Goal: Check status: Check status

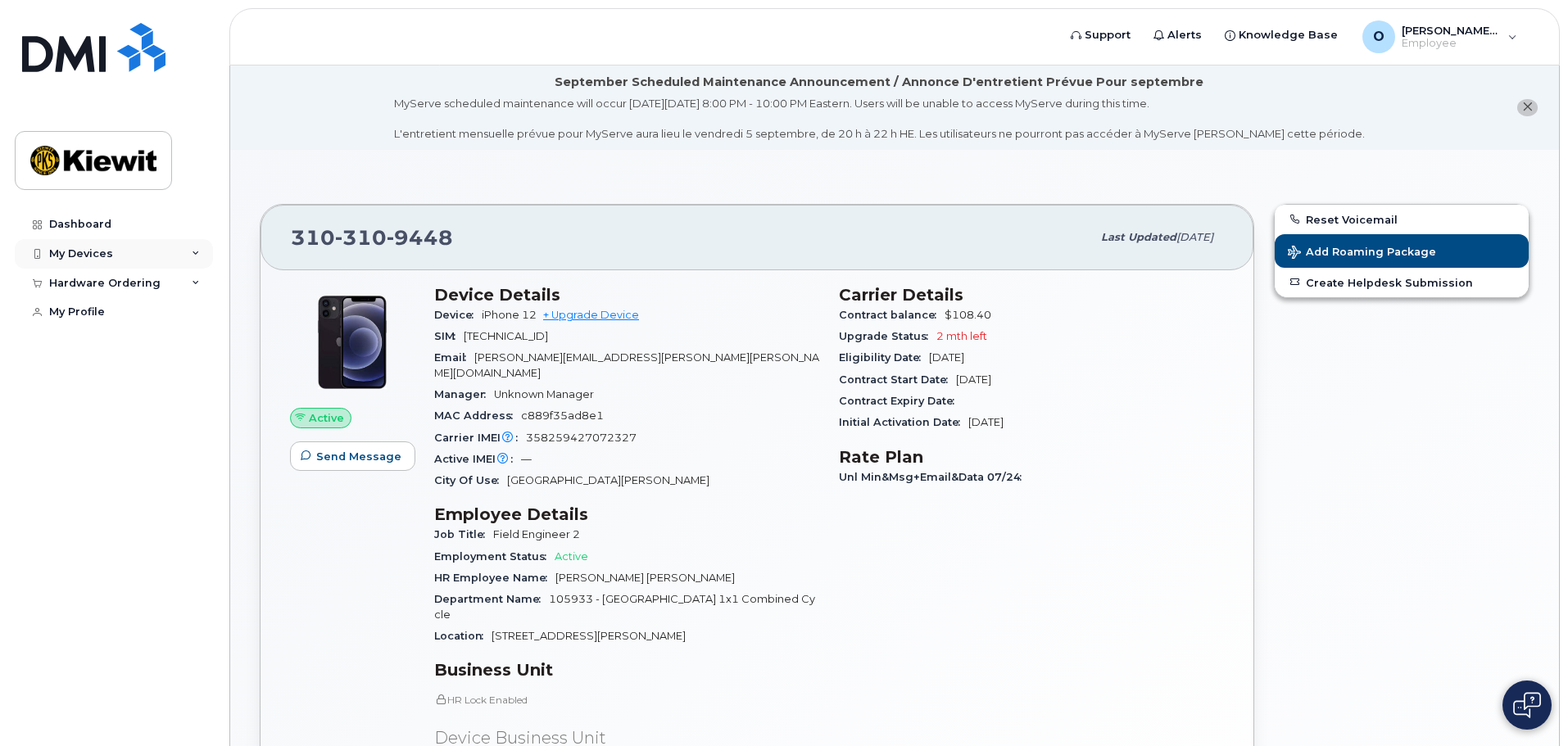
click at [120, 255] on div "My Devices" at bounding box center [113, 253] width 198 height 30
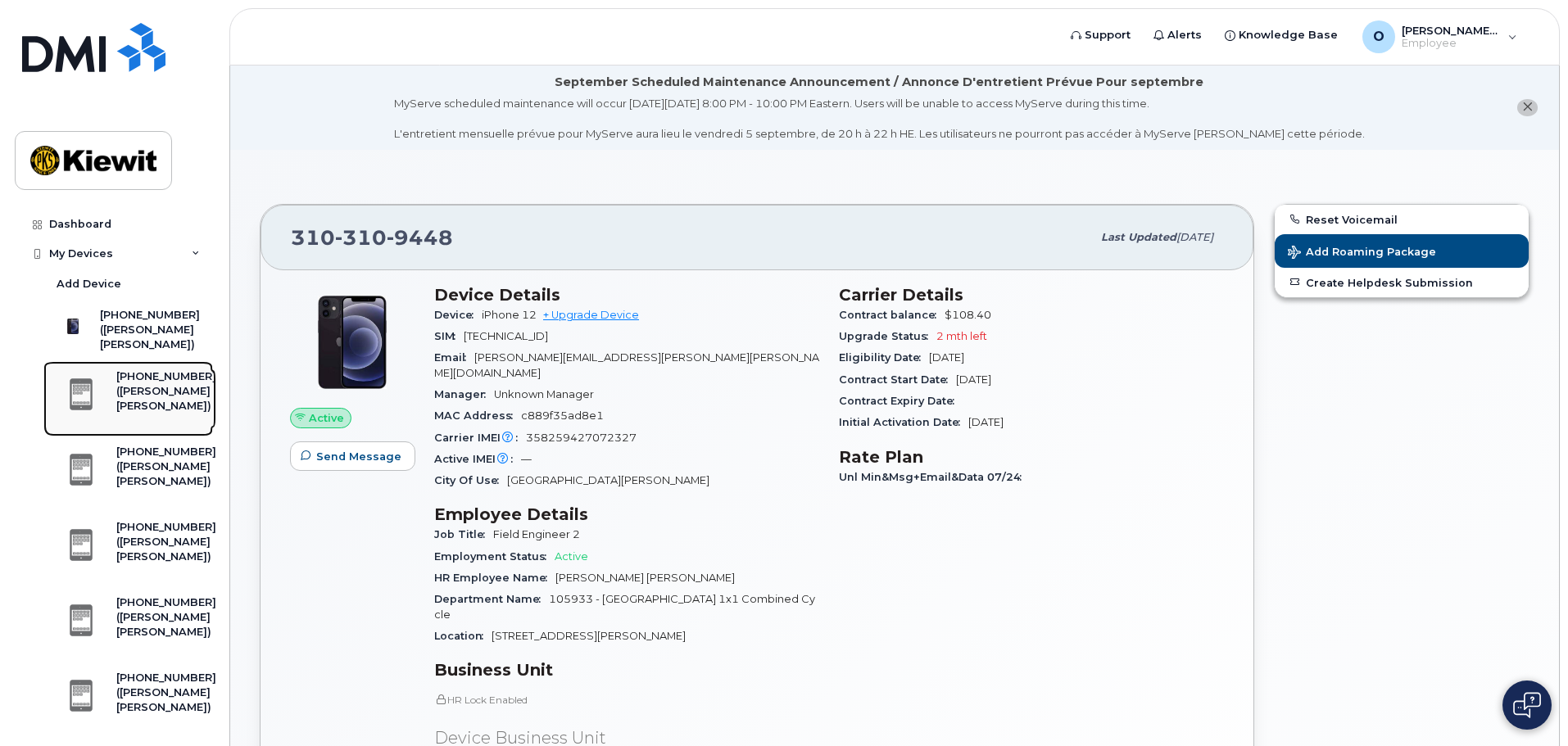
click at [152, 414] on div "([PERSON_NAME] [PERSON_NAME])" at bounding box center [166, 399] width 100 height 31
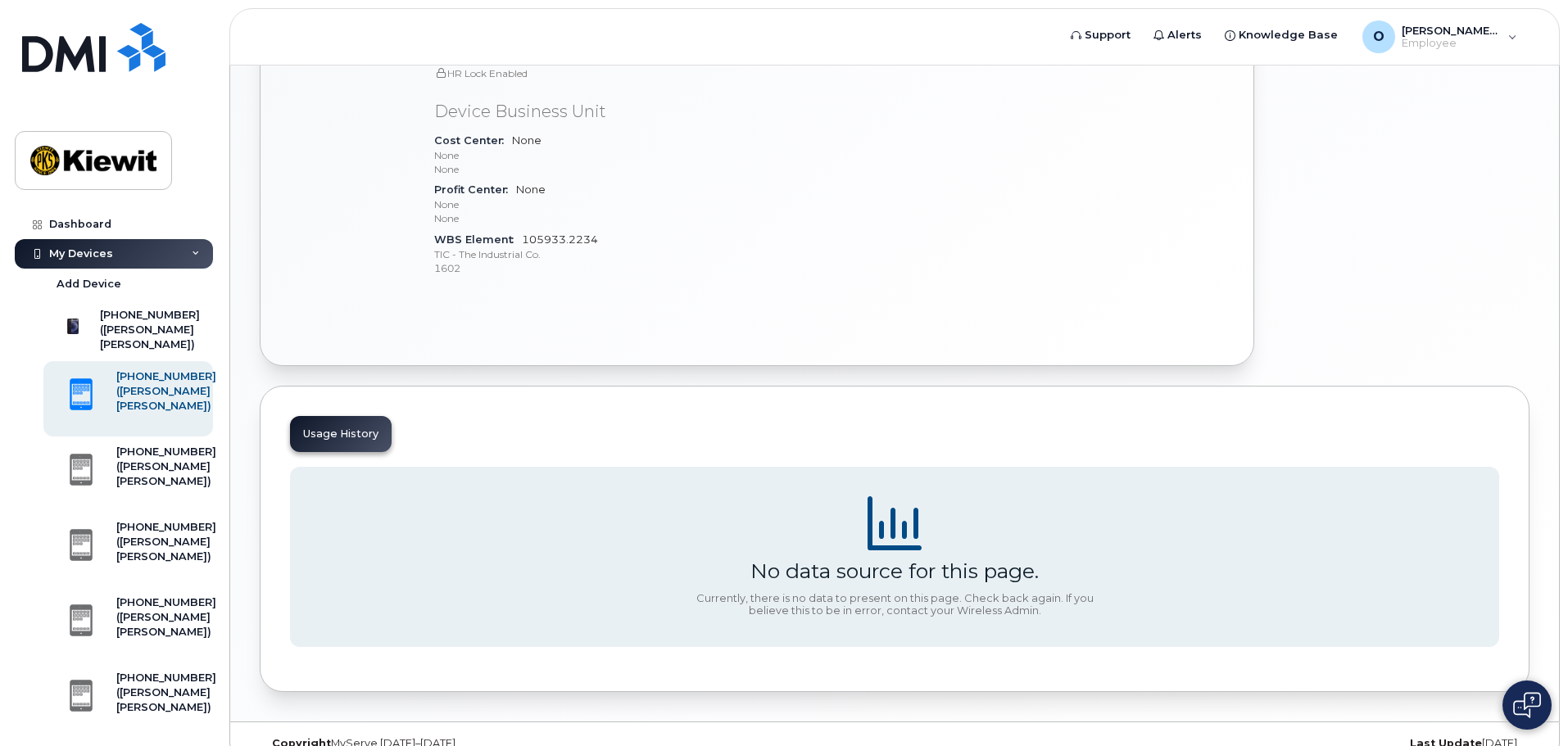
scroll to position [625, 0]
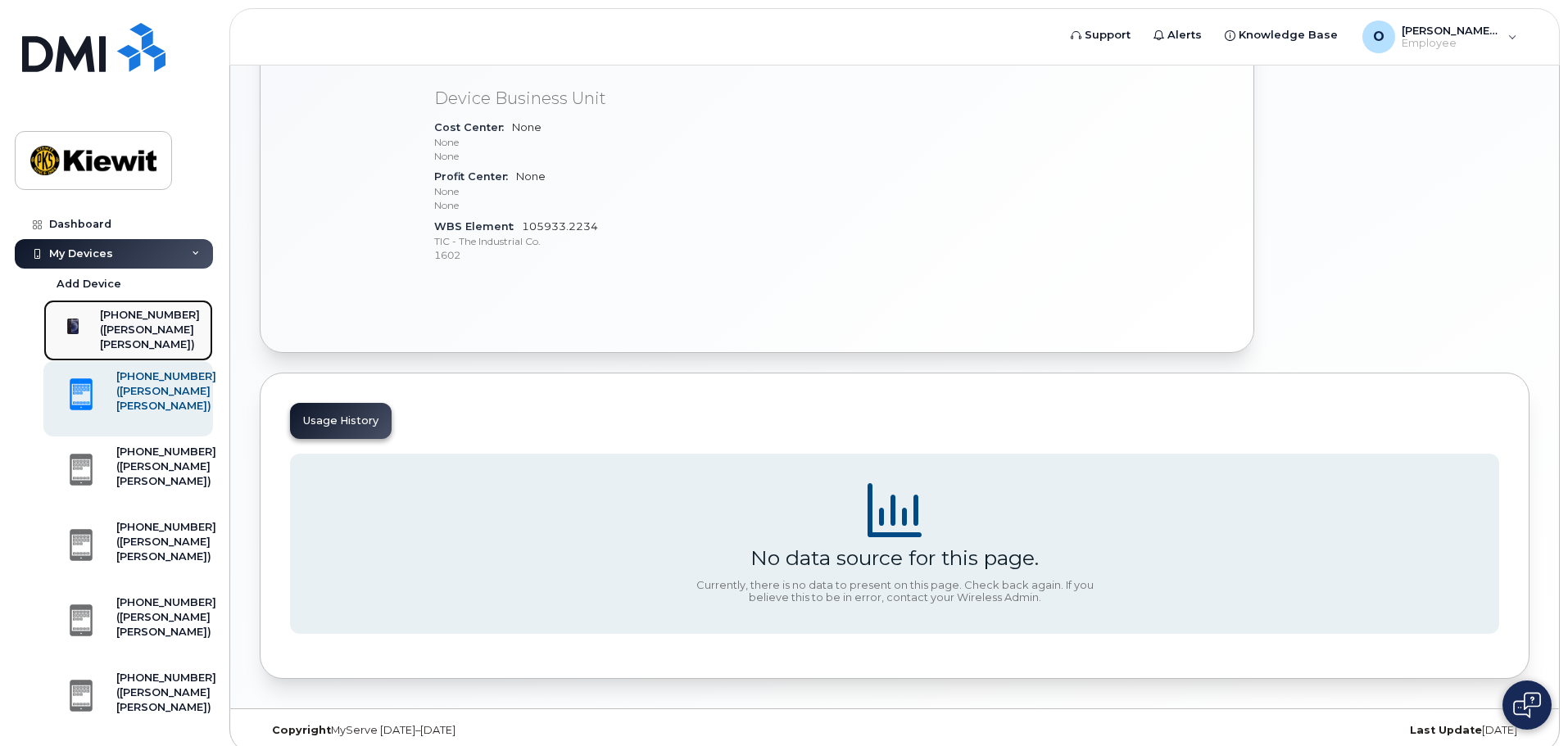
click at [113, 311] on div "[PHONE_NUMBER]" at bounding box center [149, 315] width 100 height 14
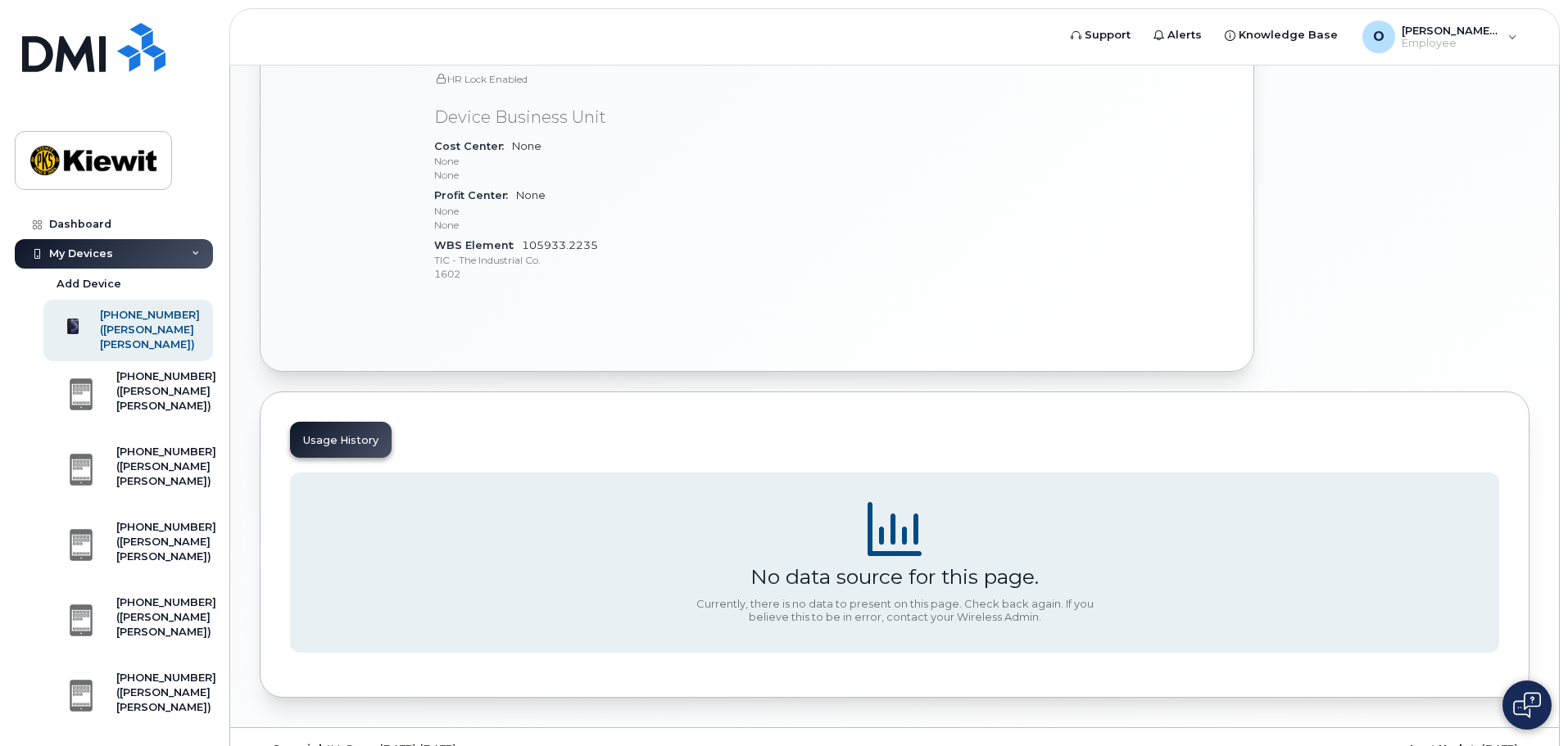
scroll to position [625, 0]
click at [341, 417] on div "Usage History" at bounding box center [340, 435] width 101 height 36
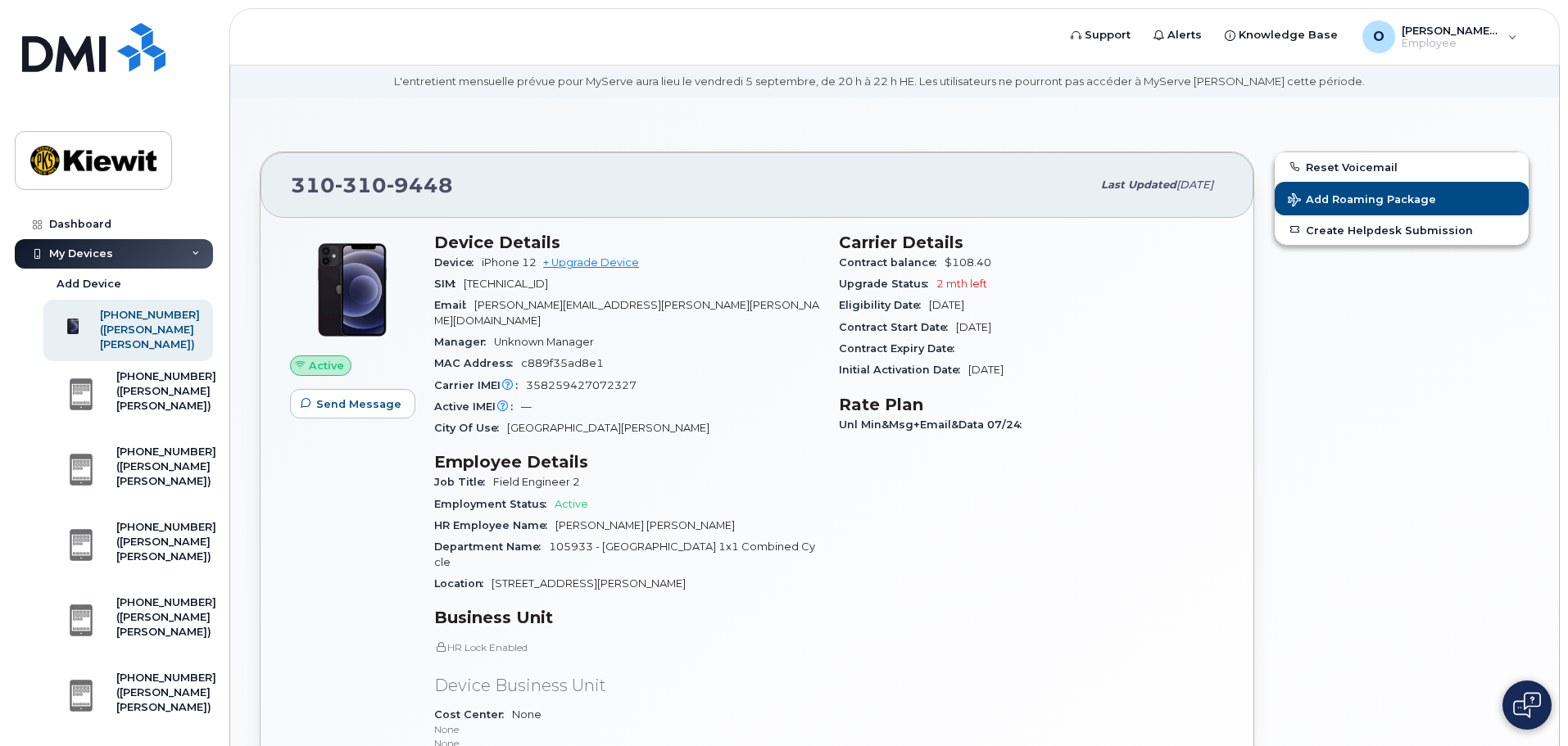
scroll to position [51, 0]
click at [579, 265] on link "+ Upgrade Device" at bounding box center [591, 263] width 96 height 13
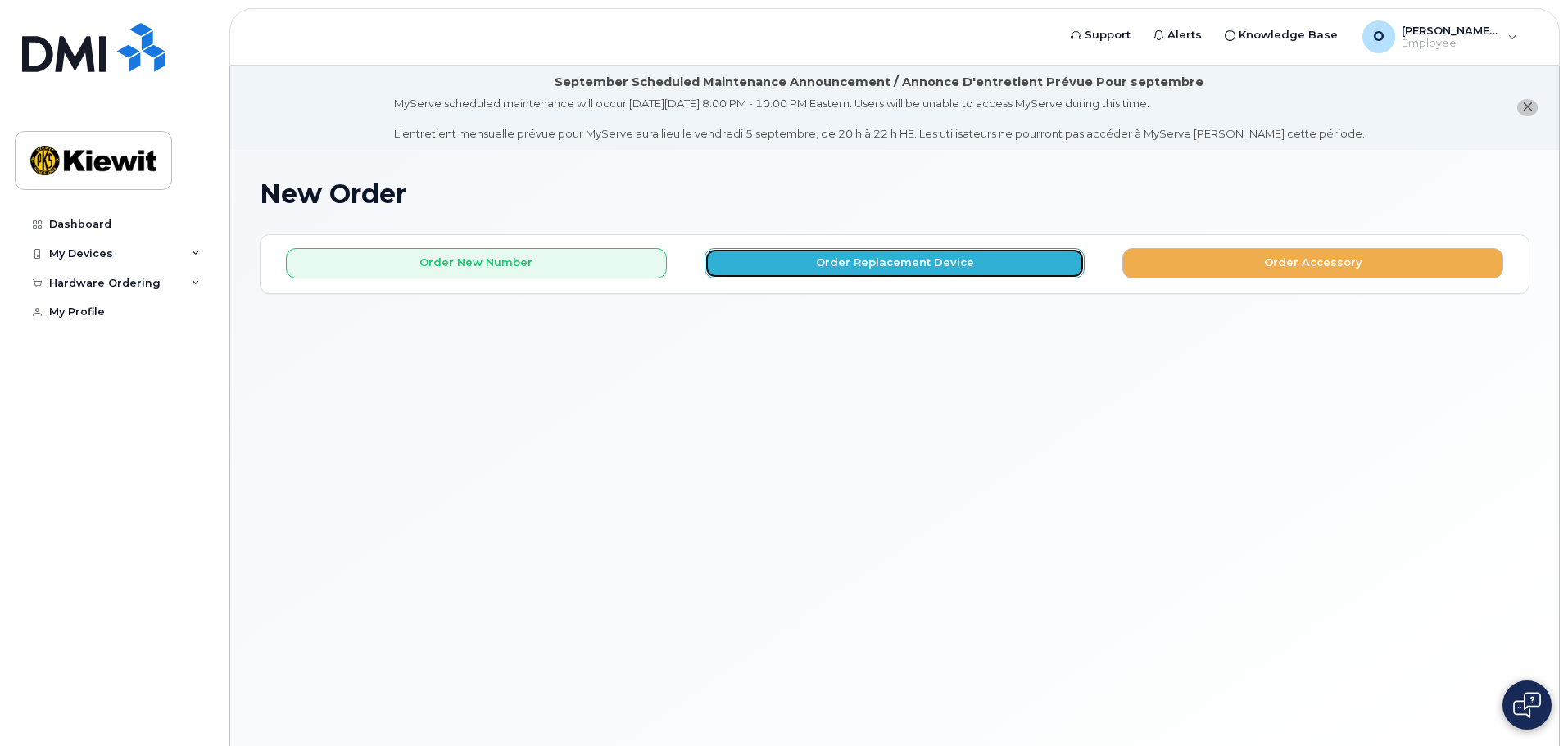
click at [943, 267] on button "Order Replacement Device" at bounding box center [894, 263] width 381 height 31
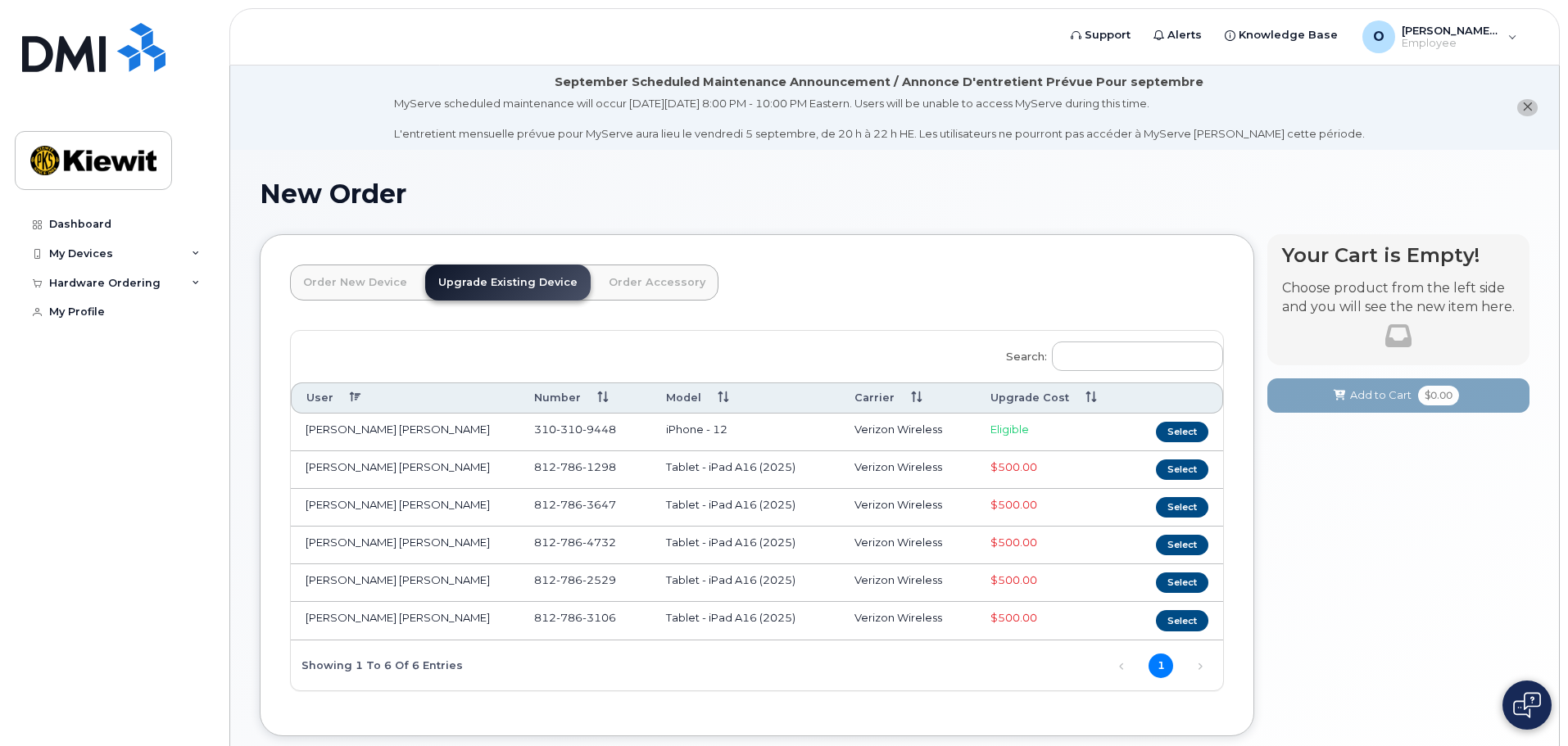
click at [445, 282] on link "Upgrade Existing Device" at bounding box center [507, 283] width 165 height 36
click at [403, 284] on link "Order New Device" at bounding box center [355, 283] width 130 height 36
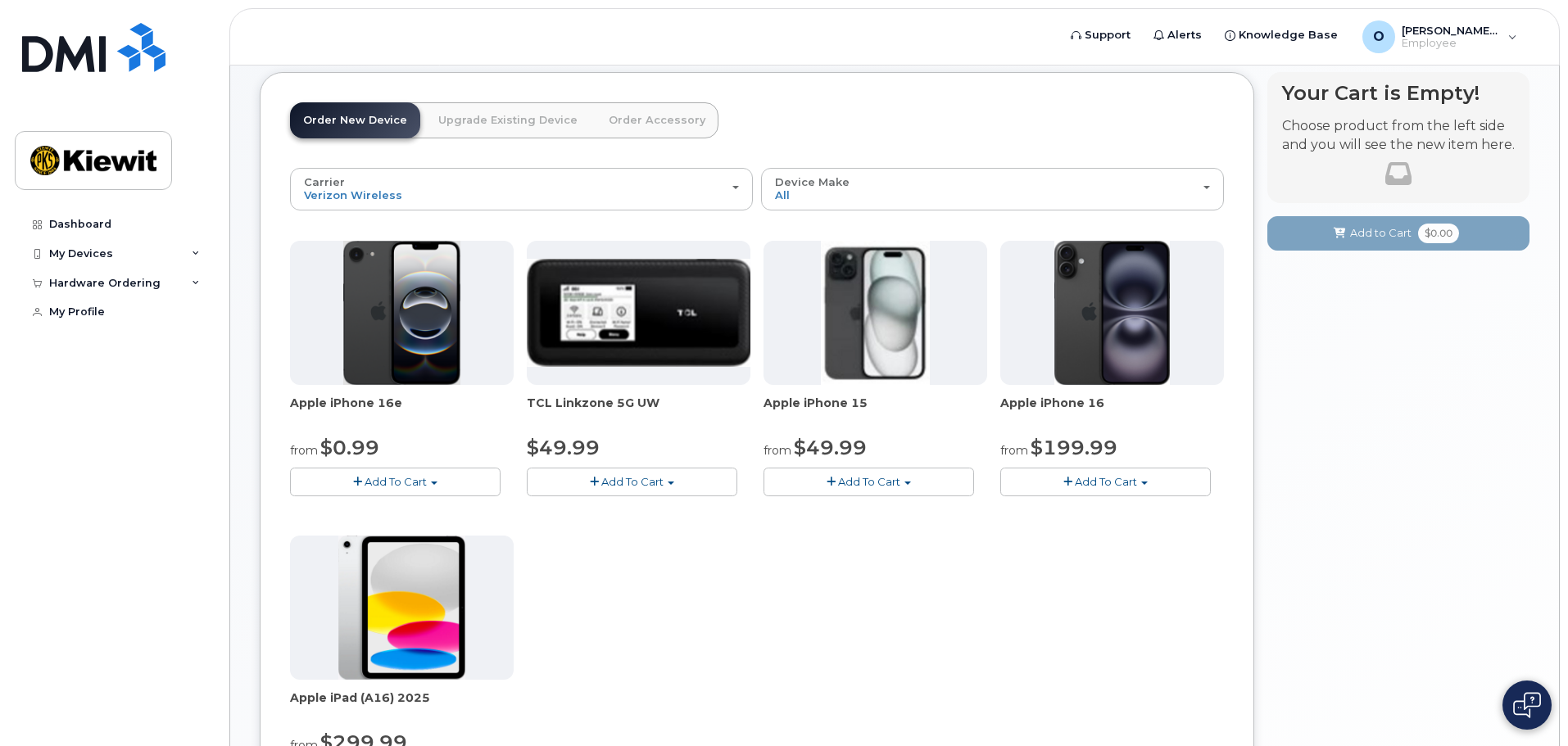
scroll to position [163, 0]
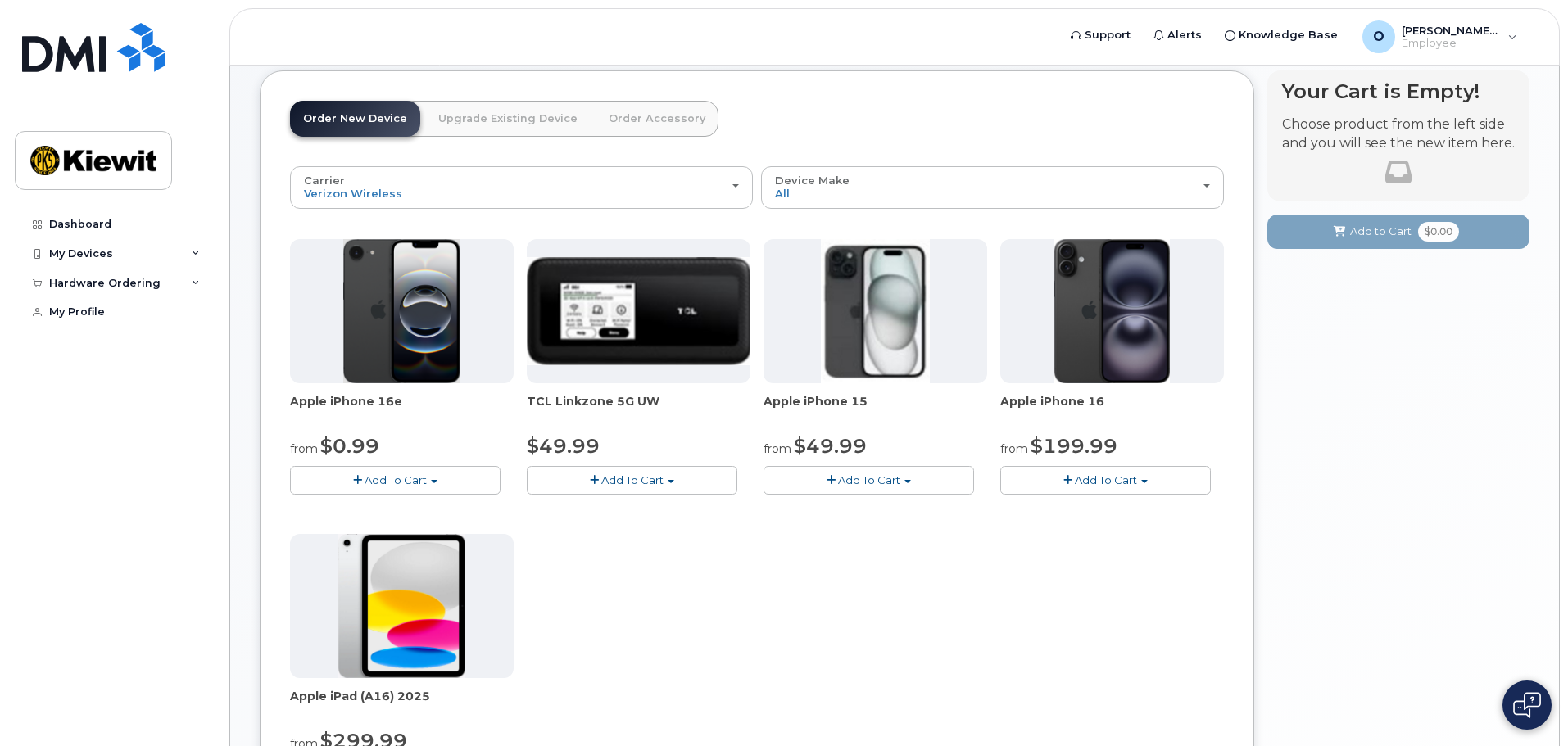
click at [1358, 502] on div "Your Cart is Empty! Choose product from the left side and you will see the new …" at bounding box center [1398, 496] width 262 height 853
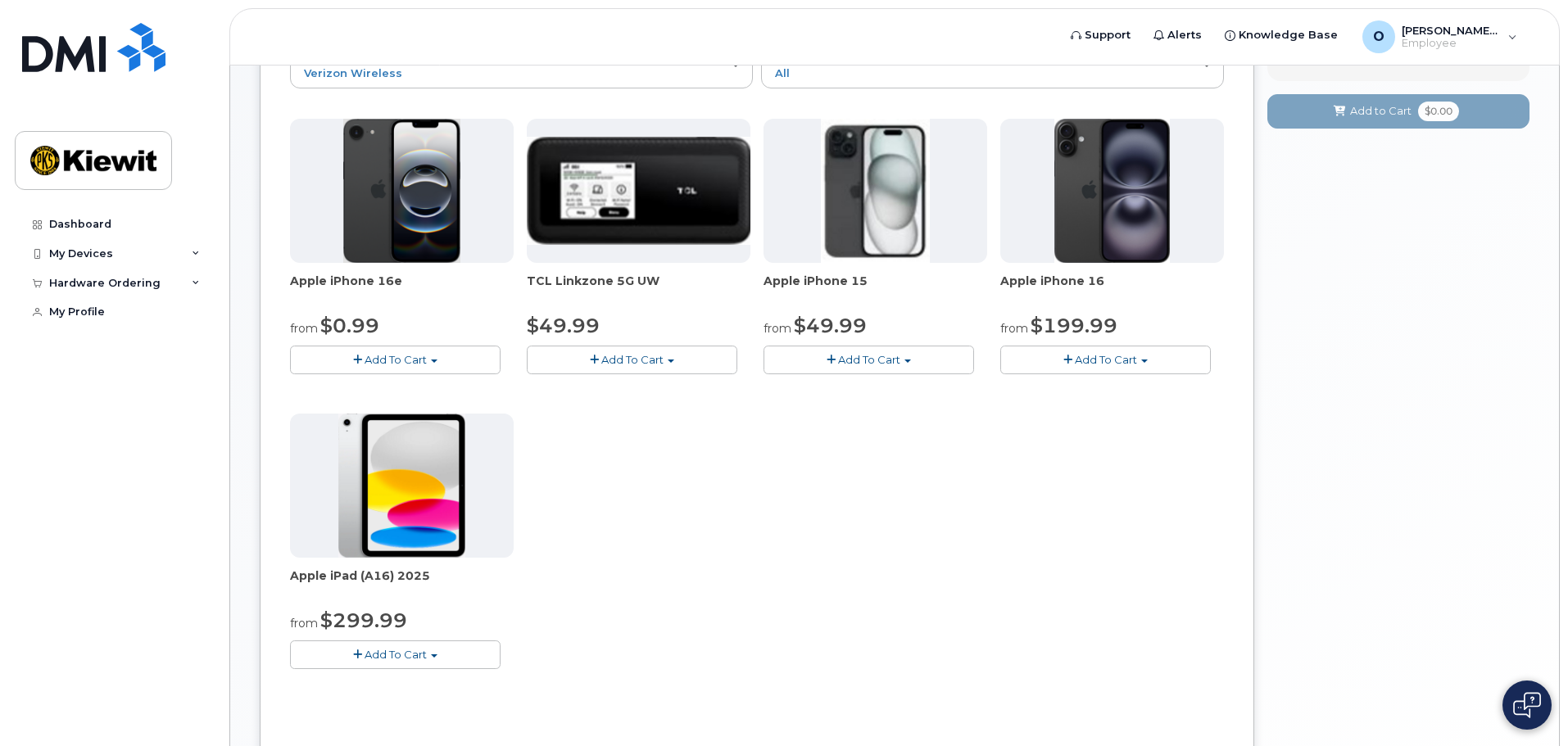
scroll to position [82, 0]
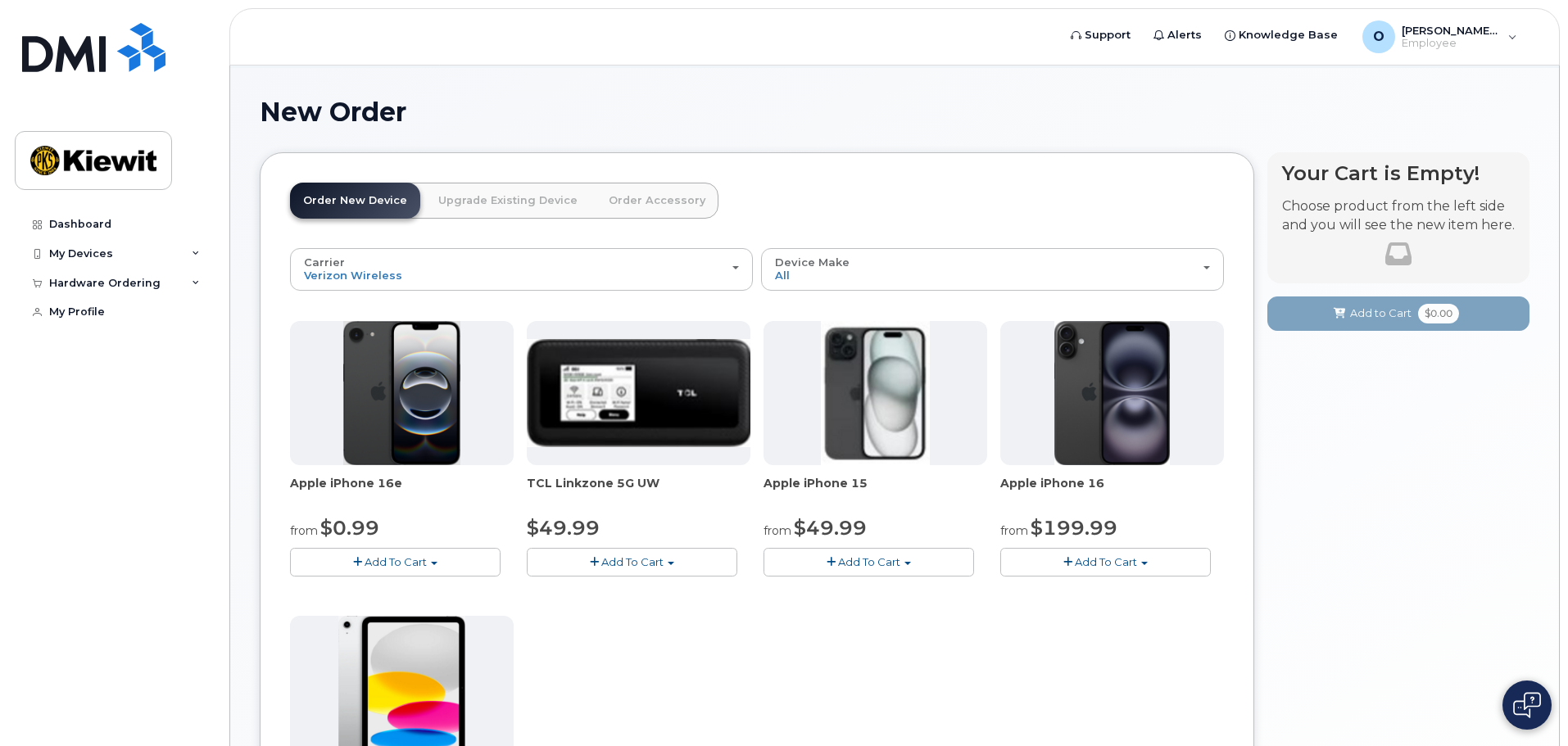
drag, startPoint x: 1347, startPoint y: 500, endPoint x: 1313, endPoint y: 513, distance: 36.4
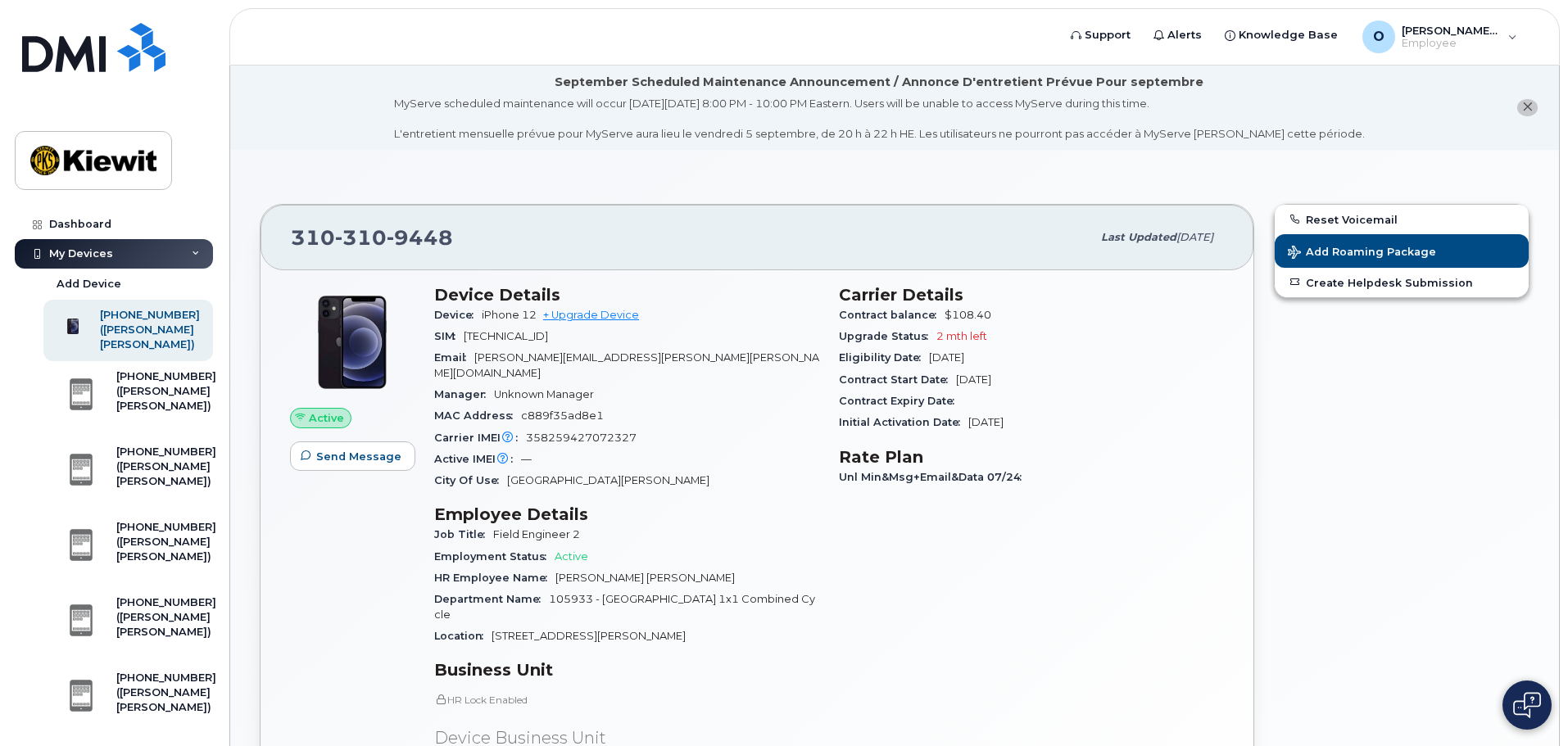
click at [597, 187] on section "[PHONE_NUMBER] Last updated [DATE] Active Send Message Device Details Device iP…" at bounding box center [894, 749] width 1270 height 1139
click at [596, 187] on section "[PHONE_NUMBER] Last updated [DATE] Active Send Message Device Details Device iP…" at bounding box center [894, 749] width 1270 height 1139
click at [1502, 37] on div "O [PERSON_NAME].[PERSON_NAME] Employee" at bounding box center [1440, 37] width 178 height 32
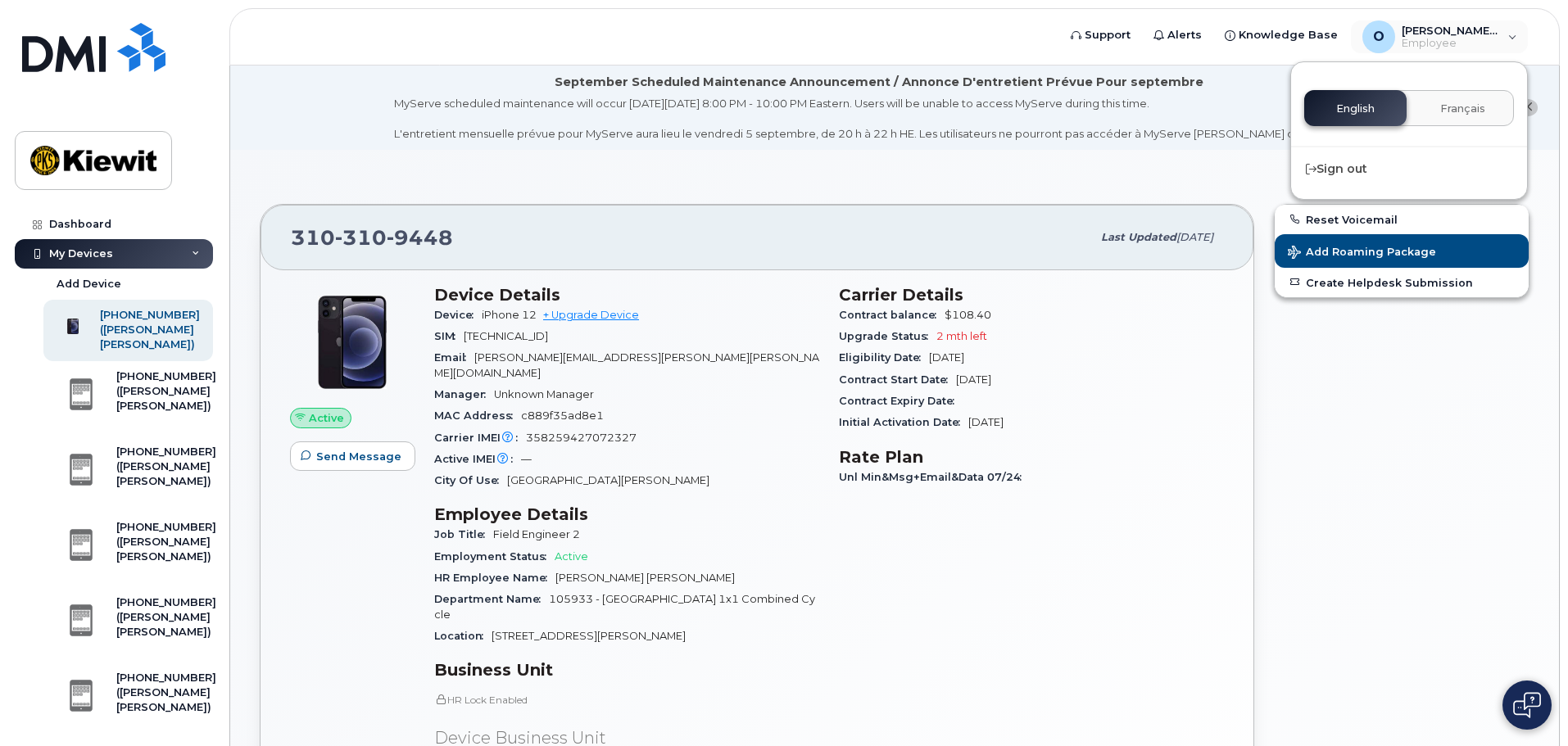
click at [1122, 163] on div "[PHONE_NUMBER] Last updated [DATE] Active Send Message Device Details Device iP…" at bounding box center [894, 749] width 1328 height 1198
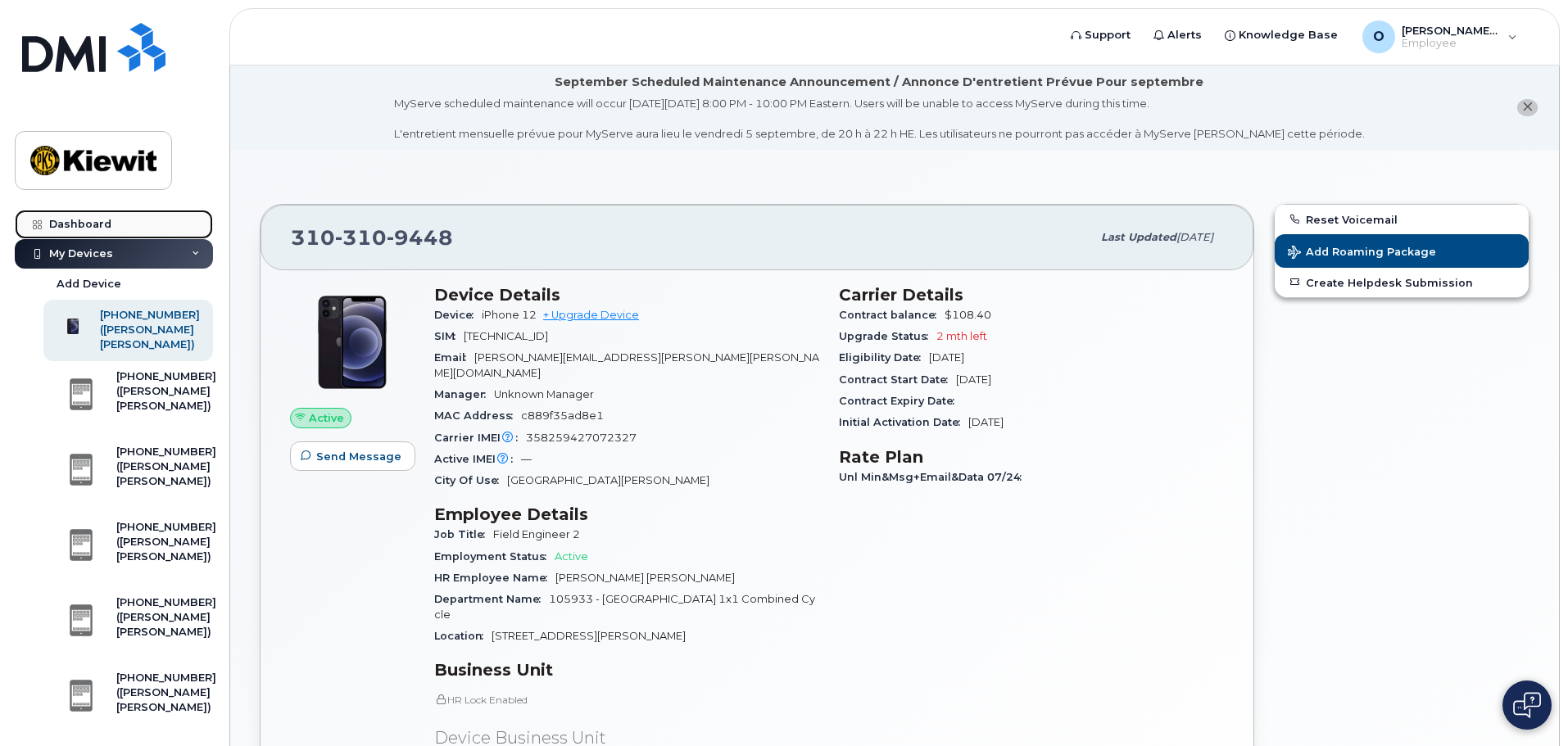
click at [135, 232] on link "Dashboard" at bounding box center [113, 224] width 198 height 30
click at [144, 244] on div "My Devices" at bounding box center [113, 253] width 198 height 30
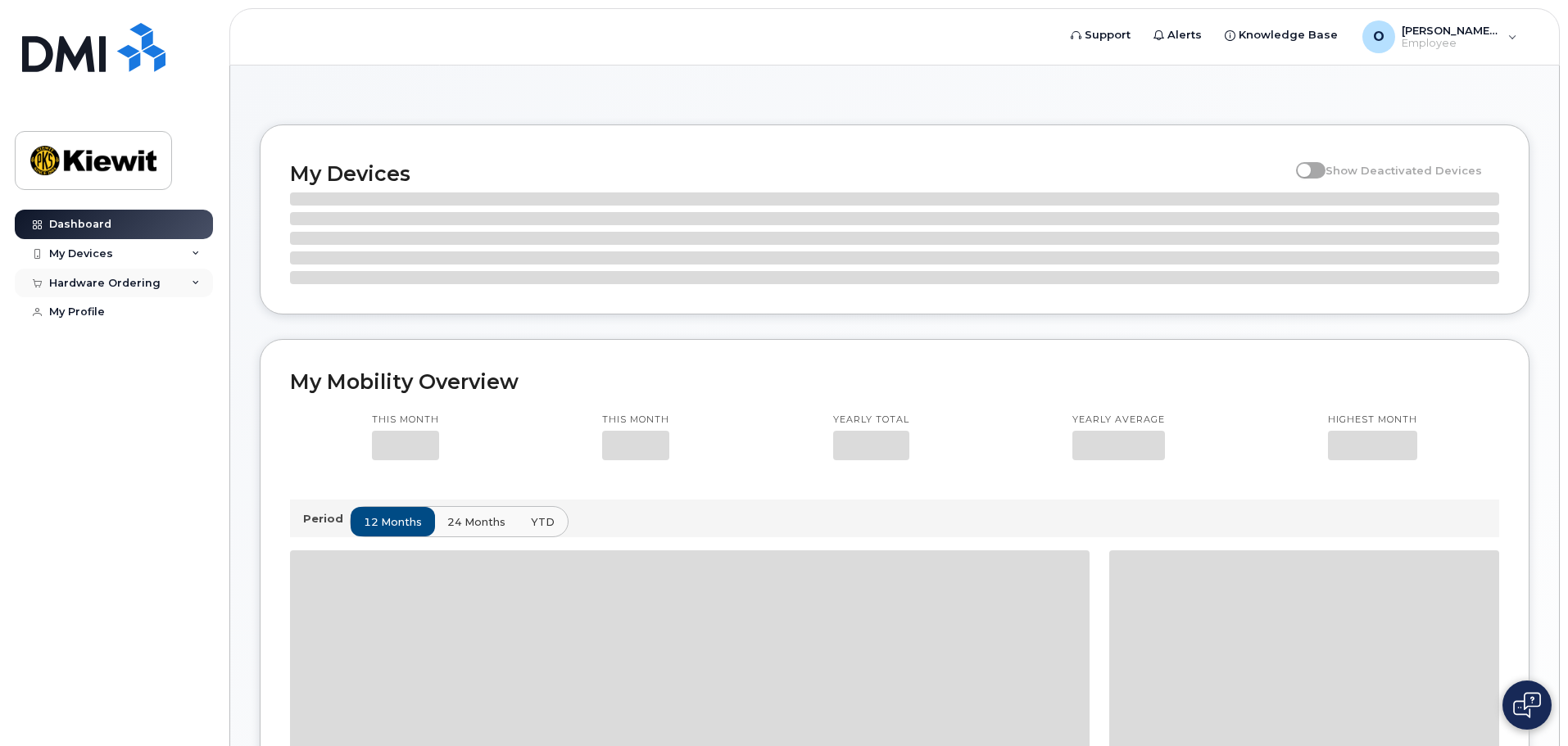
click at [146, 282] on div "Hardware Ordering" at bounding box center [105, 283] width 111 height 13
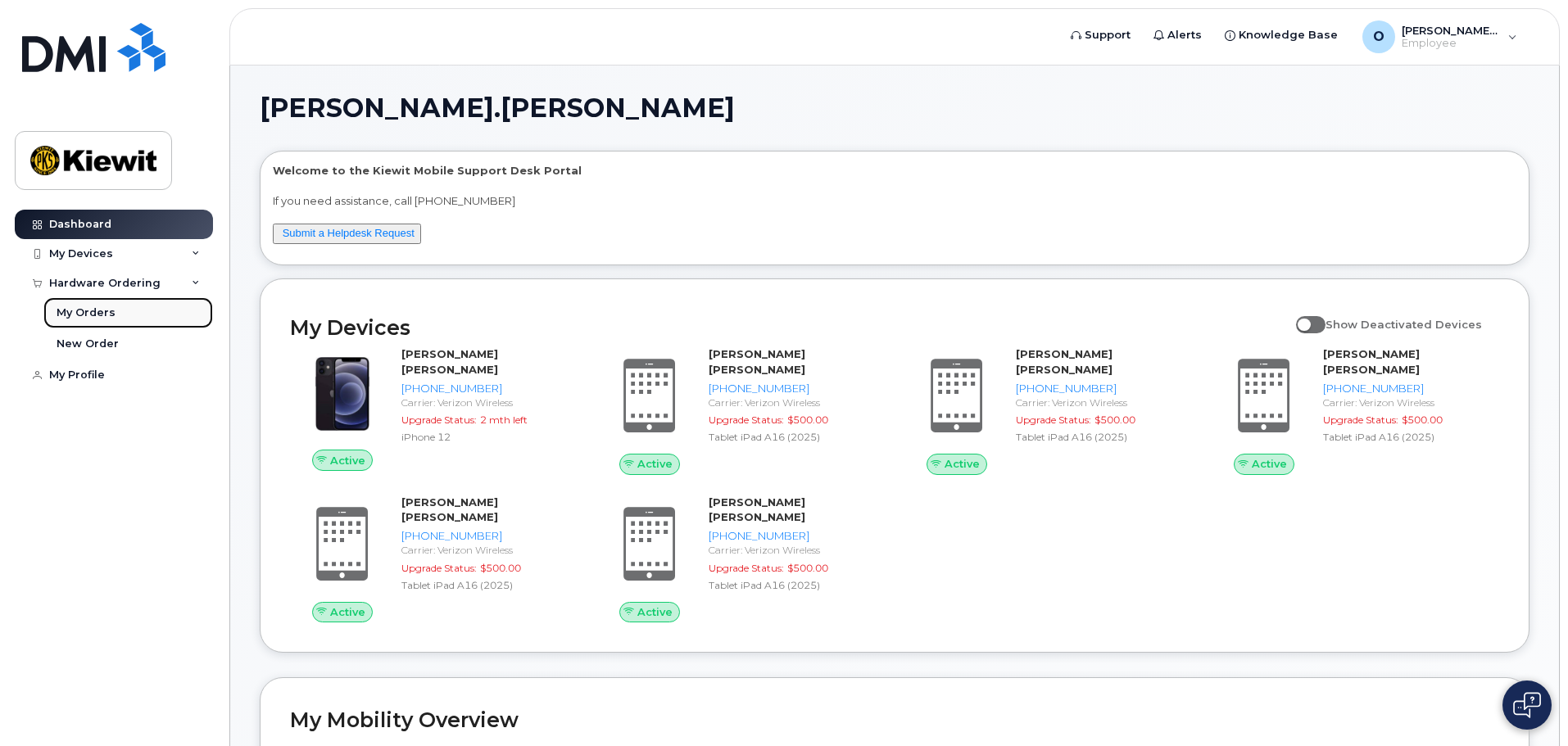
click at [94, 311] on div "My Orders" at bounding box center [86, 312] width 59 height 14
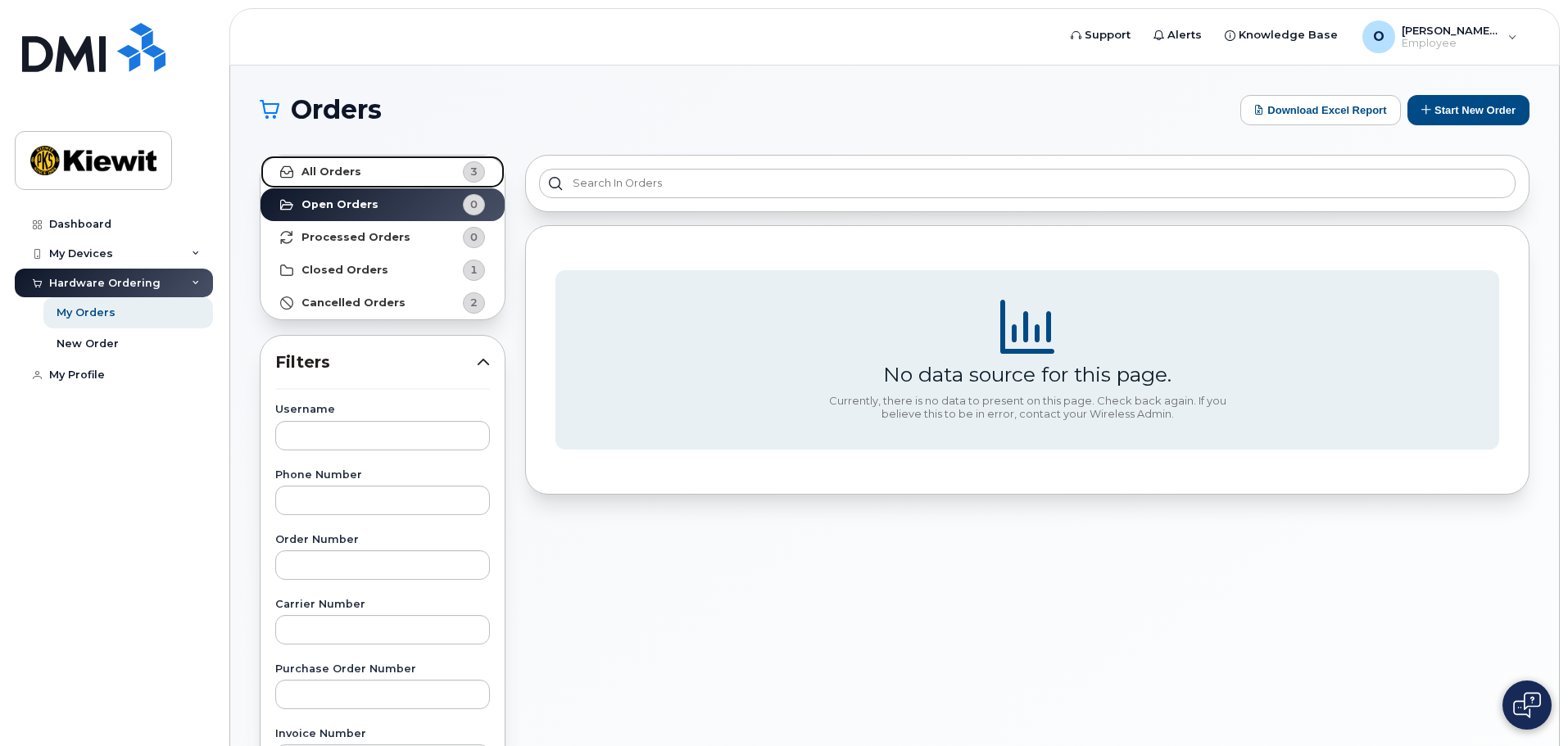
click at [403, 180] on link "All Orders 3" at bounding box center [383, 171] width 244 height 32
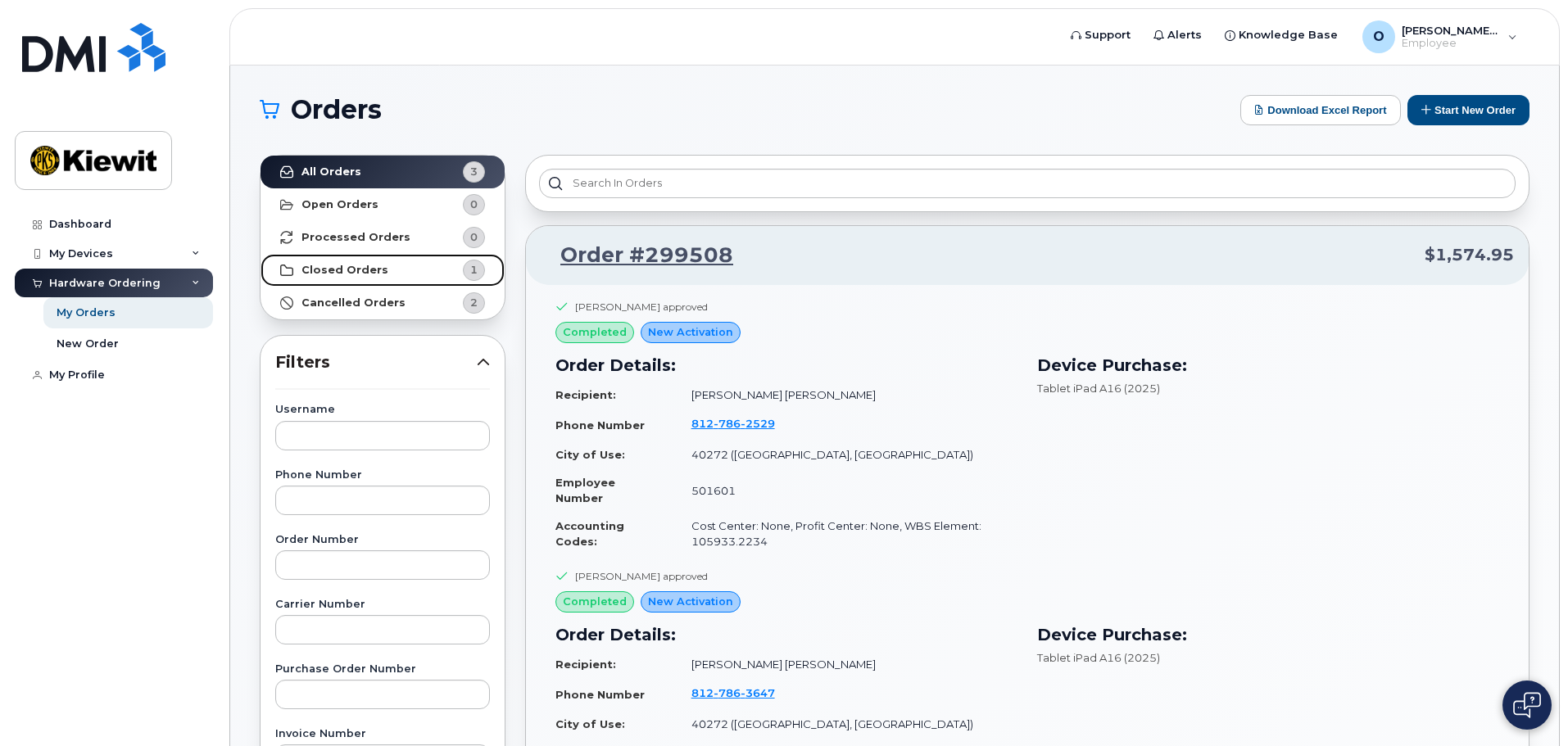
click at [398, 267] on link "Closed Orders 1" at bounding box center [383, 270] width 244 height 32
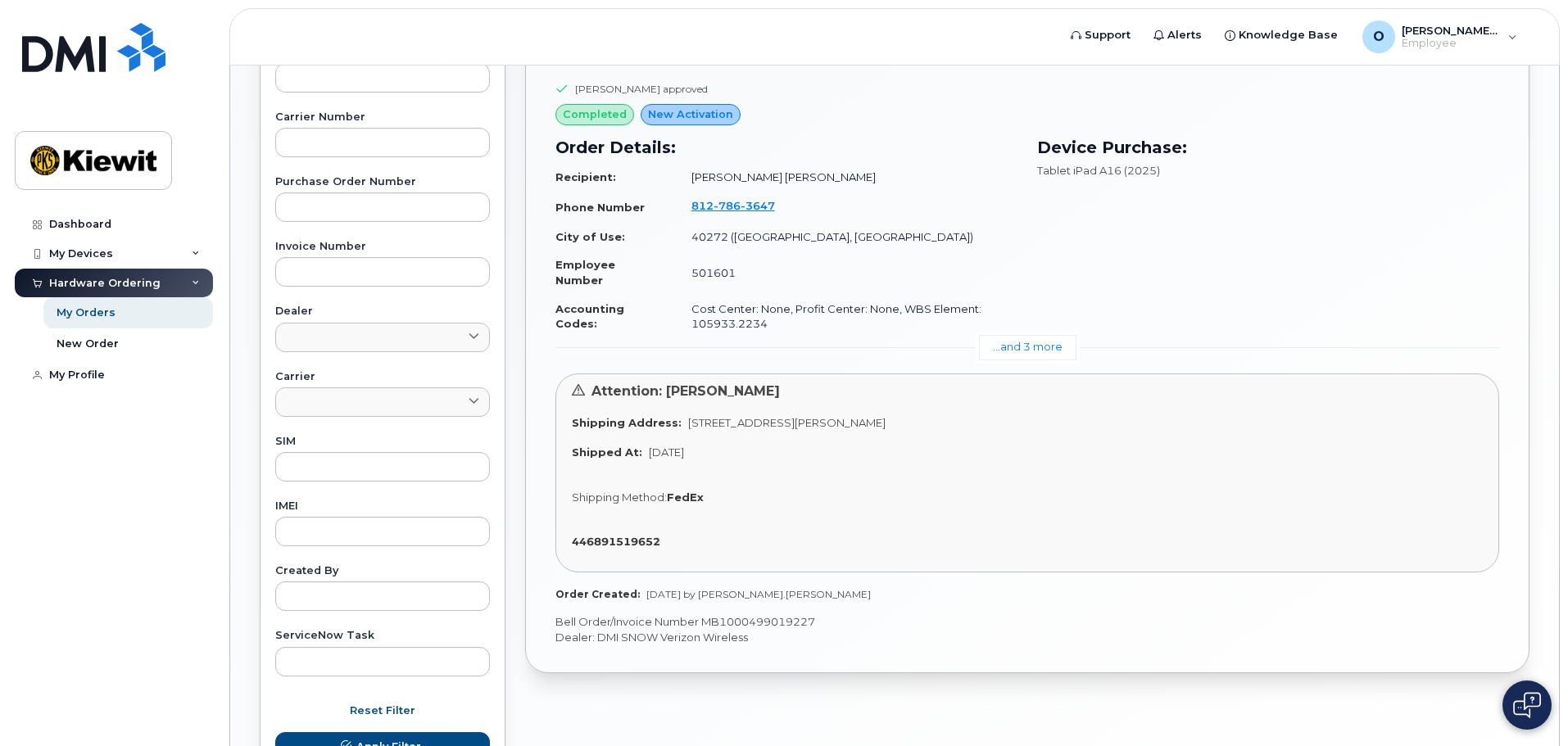
scroll to position [491, 0]
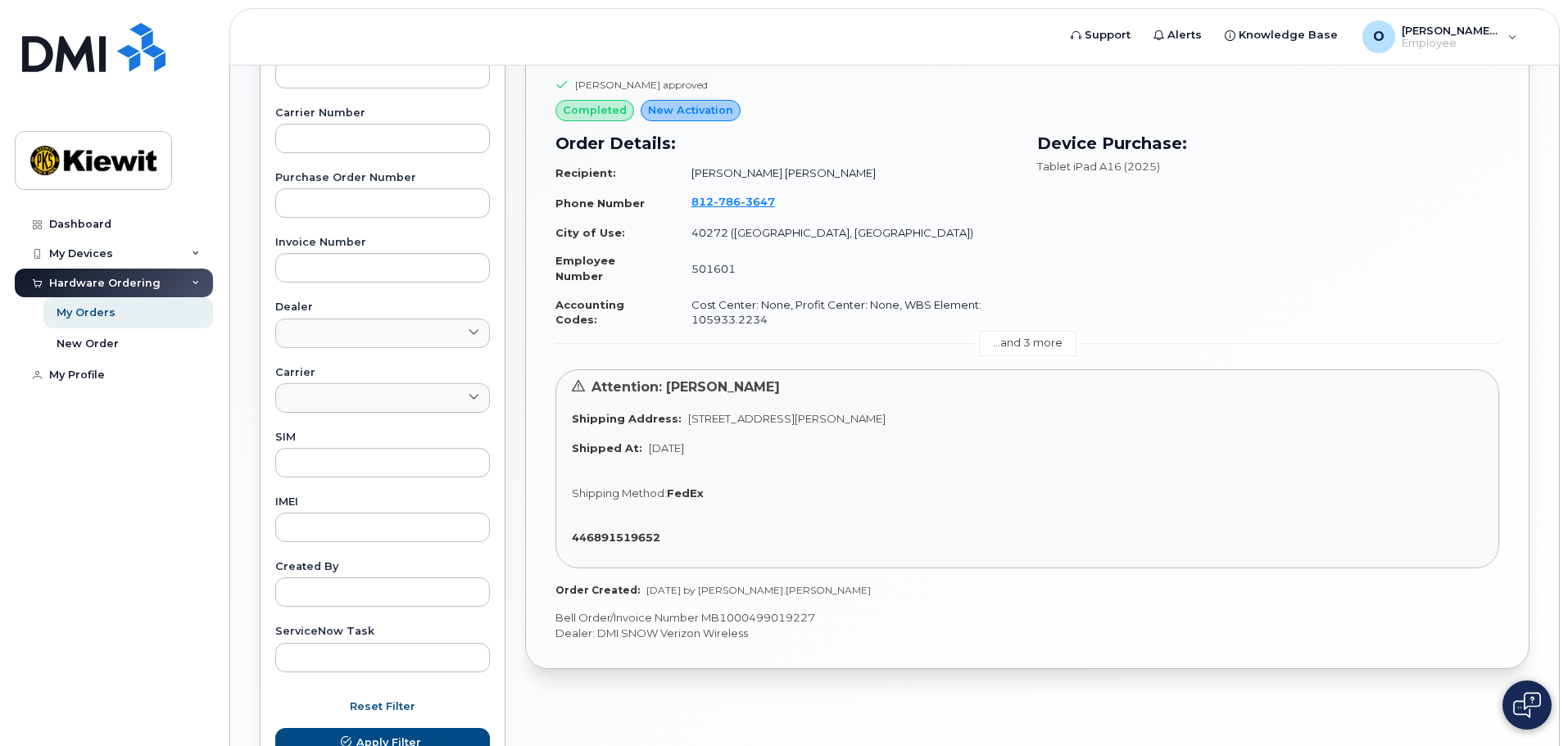
click at [1026, 348] on link "...and 3 more" at bounding box center [1027, 343] width 98 height 25
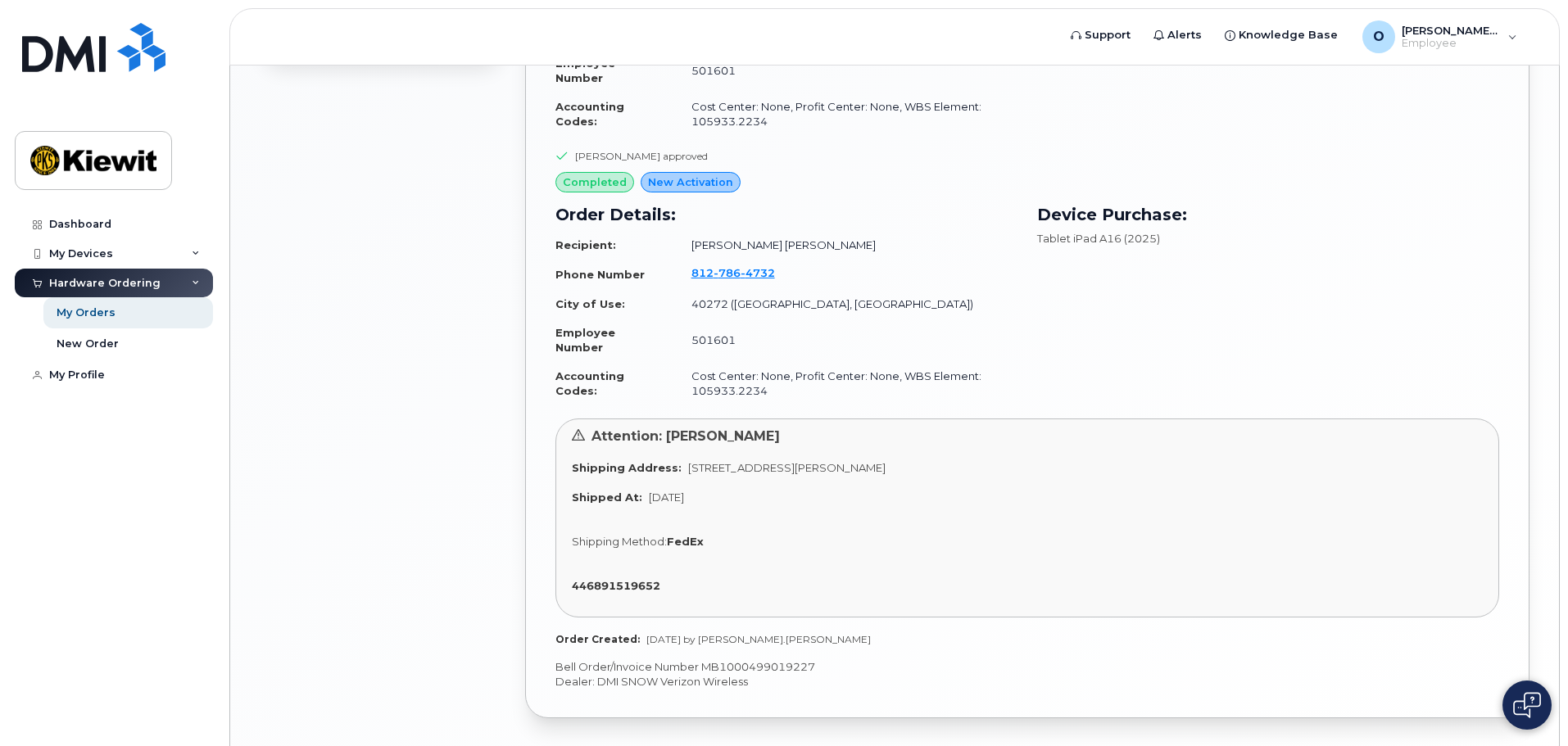
scroll to position [1297, 0]
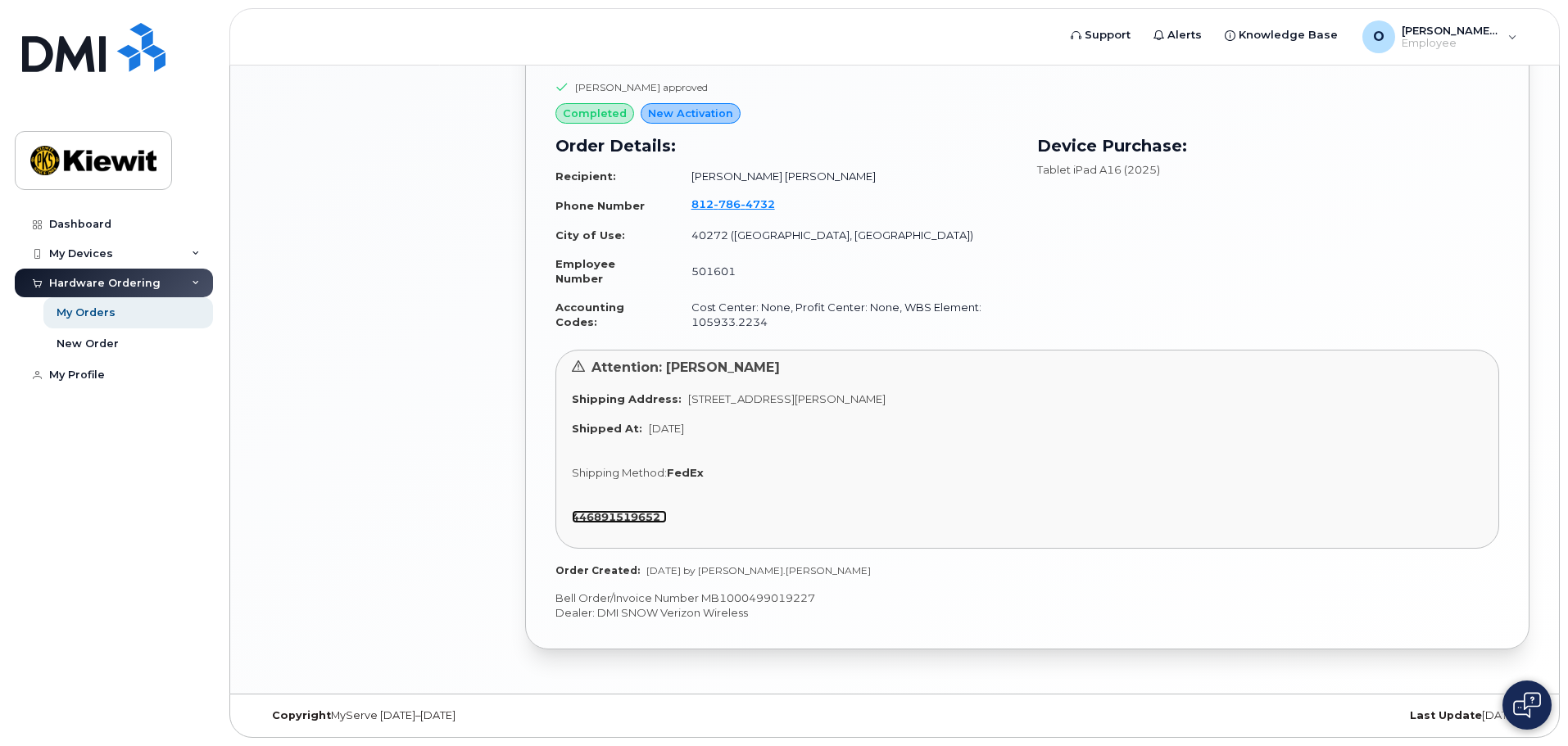
click at [610, 517] on strong "446891519652" at bounding box center [616, 516] width 88 height 13
